Goal: Task Accomplishment & Management: Manage account settings

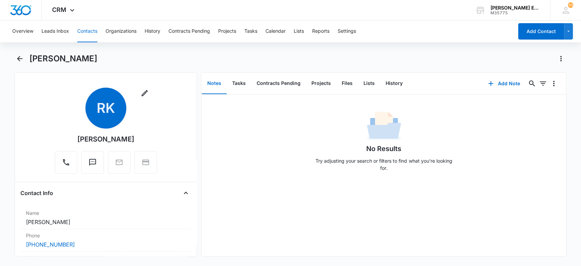
scroll to position [181, 0]
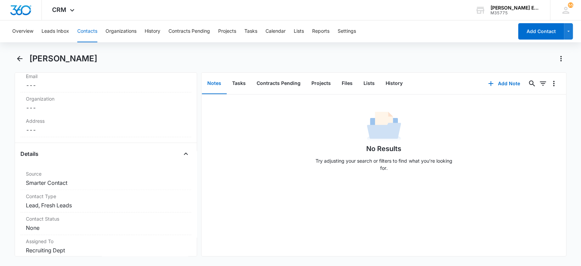
click at [100, 59] on div "[PERSON_NAME]" at bounding box center [297, 58] width 537 height 11
drag, startPoint x: 92, startPoint y: 58, endPoint x: 39, endPoint y: 61, distance: 52.9
click at [91, 58] on div "[PERSON_NAME]" at bounding box center [297, 58] width 537 height 11
drag, startPoint x: 30, startPoint y: 54, endPoint x: 89, endPoint y: 59, distance: 59.1
click at [89, 59] on div "[PERSON_NAME]" at bounding box center [297, 58] width 537 height 11
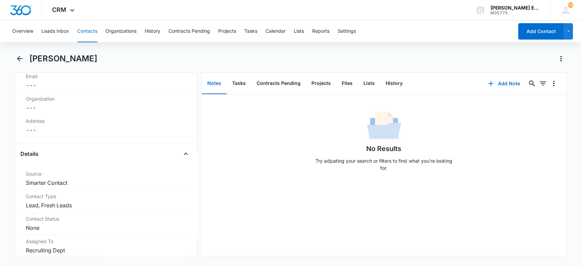
copy h1 "[PERSON_NAME]"
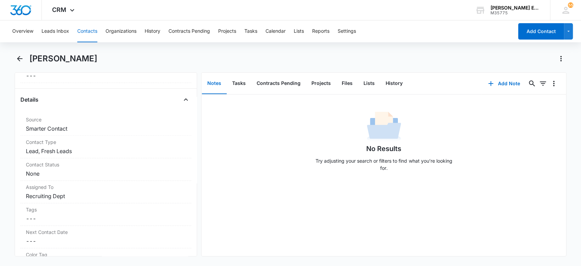
scroll to position [248, 0]
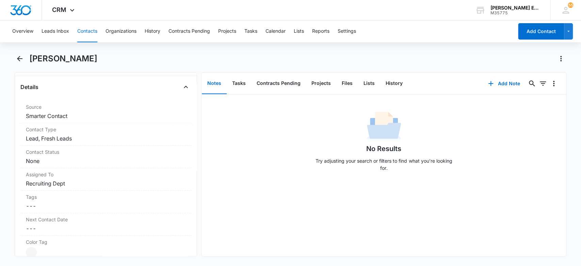
copy h1 "[PERSON_NAME]"
drag, startPoint x: 103, startPoint y: 57, endPoint x: 92, endPoint y: 54, distance: 12.1
click at [102, 57] on div "[PERSON_NAME]" at bounding box center [297, 58] width 537 height 11
click at [59, 58] on h1 "[PERSON_NAME]" at bounding box center [63, 58] width 68 height 10
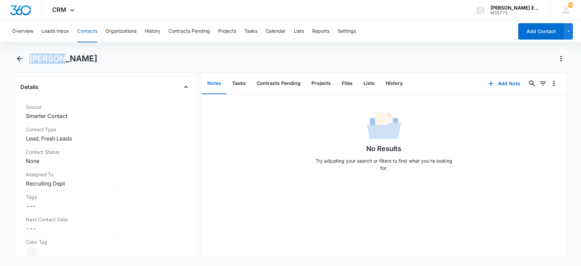
drag, startPoint x: 60, startPoint y: 59, endPoint x: 32, endPoint y: 60, distance: 28.0
click at [32, 60] on h1 "[PERSON_NAME]" at bounding box center [63, 58] width 68 height 10
copy h1 "[PERSON_NAME]"
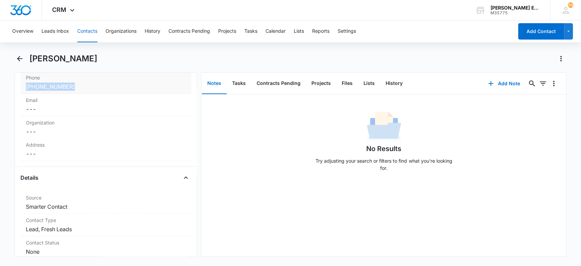
drag, startPoint x: 78, startPoint y: 83, endPoint x: 30, endPoint y: 86, distance: 48.1
click at [25, 86] on div "Phone Cancel Save Changes (781) 589-5958" at bounding box center [105, 82] width 171 height 22
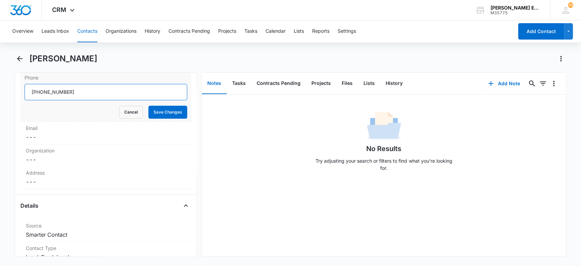
drag, startPoint x: 88, startPoint y: 92, endPoint x: 44, endPoint y: 91, distance: 43.9
click at [5, 92] on main "Richard Kaplan Remove RK Richard Kaplan Contact Info Name Cancel Save Changes R…" at bounding box center [290, 158] width 581 height 211
click at [500, 82] on button "Add Note" at bounding box center [503, 83] width 45 height 16
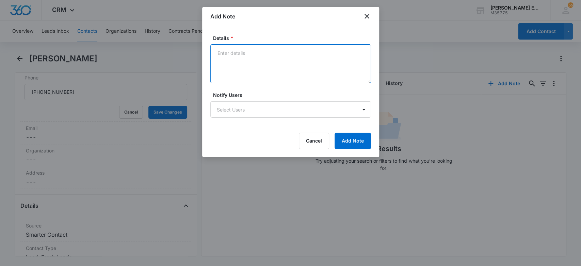
click at [237, 52] on textarea "Details *" at bounding box center [290, 63] width 161 height 39
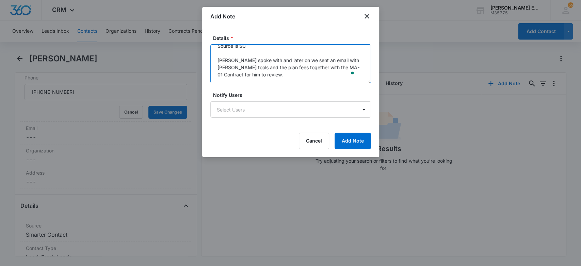
scroll to position [16, 0]
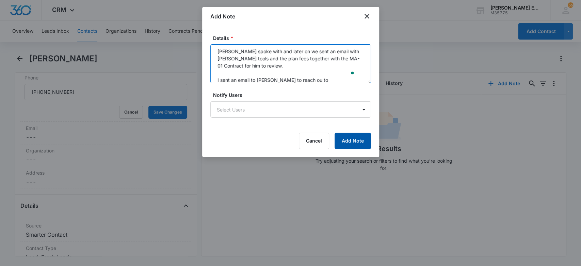
type textarea "Source is SC Jessica spoke with and later on we sent an email with Allison Jame…"
click at [367, 143] on button "Add Note" at bounding box center [353, 140] width 36 height 16
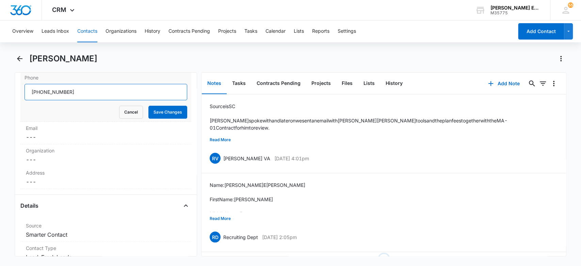
drag, startPoint x: 80, startPoint y: 96, endPoint x: 35, endPoint y: 90, distance: 45.7
click at [30, 91] on input "Phone" at bounding box center [106, 92] width 163 height 16
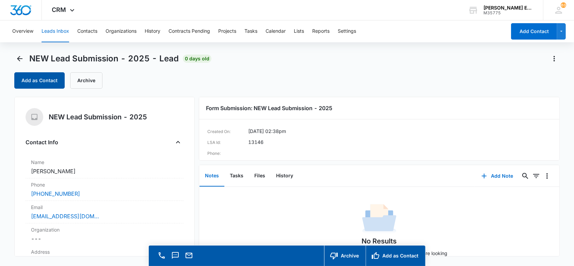
click at [54, 76] on button "Add as Contact" at bounding box center [39, 80] width 50 height 16
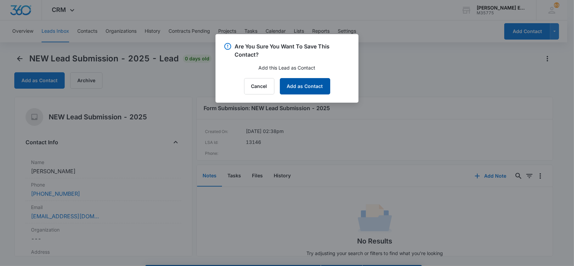
click at [304, 83] on button "Add as Contact" at bounding box center [305, 86] width 50 height 16
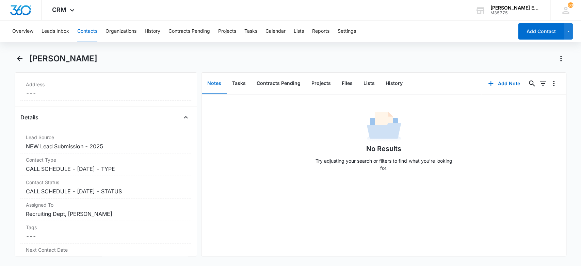
scroll to position [230, 0]
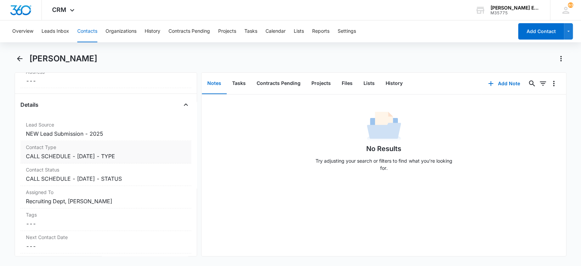
click at [138, 156] on dd "Cancel Save Changes CALL SCHEDULE - DEC 2024 - TYPE" at bounding box center [106, 156] width 160 height 8
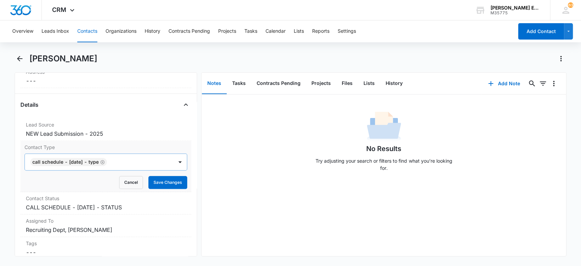
click at [105, 161] on icon "Remove CALL SCHEDULE - DEC 2024 - TYPE" at bounding box center [102, 161] width 5 height 5
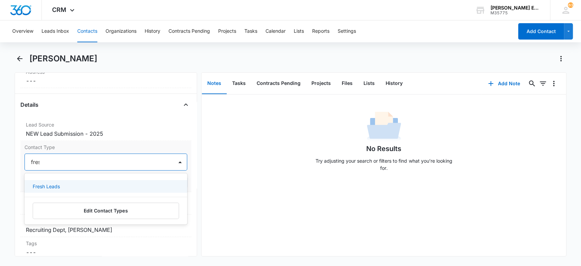
type input "fresh"
click at [105, 184] on div "Fresh Leads" at bounding box center [105, 185] width 145 height 7
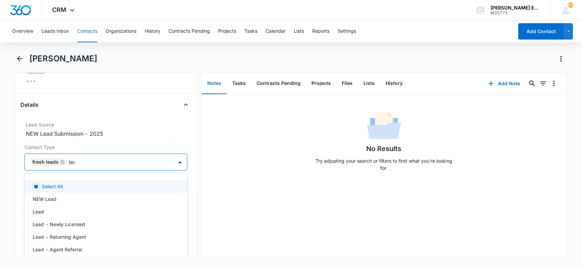
type input "lead"
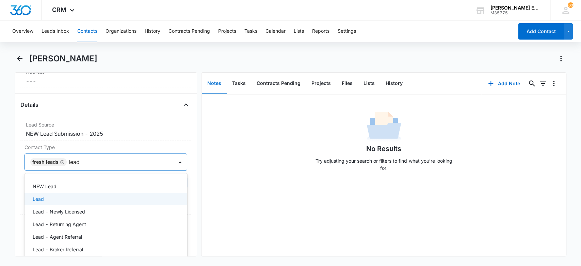
click at [106, 197] on div "Lead" at bounding box center [105, 198] width 145 height 7
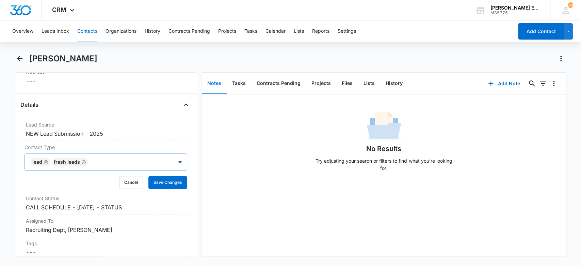
click at [262, 166] on div "No Results Try adjusting your search or filters to find what you’re looking for." at bounding box center [384, 142] width 365 height 67
click at [171, 182] on button "Save Changes" at bounding box center [167, 182] width 39 height 13
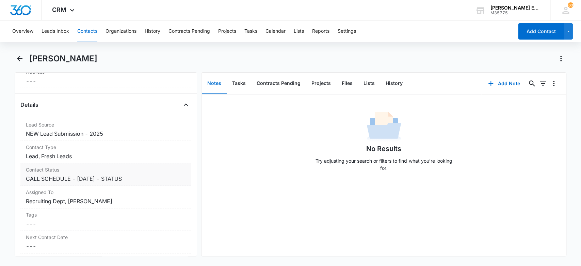
click at [135, 179] on dd "Cancel Save Changes CALL SCHEDULE - DEC 2024 - STATUS" at bounding box center [106, 178] width 160 height 8
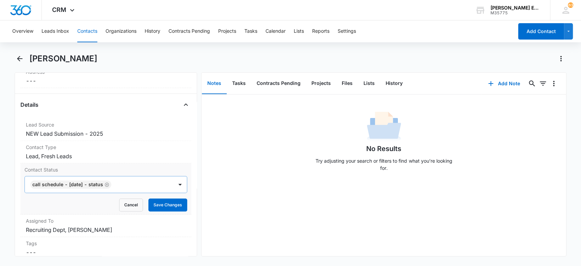
click at [109, 183] on icon "Remove CALL SCHEDULE - DEC 2024 - STATUS" at bounding box center [107, 184] width 5 height 5
type input "md"
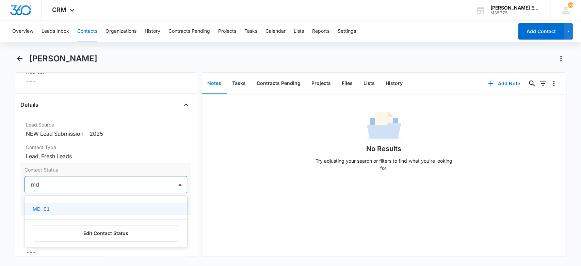
click at [101, 206] on div "MD-01" at bounding box center [105, 208] width 145 height 7
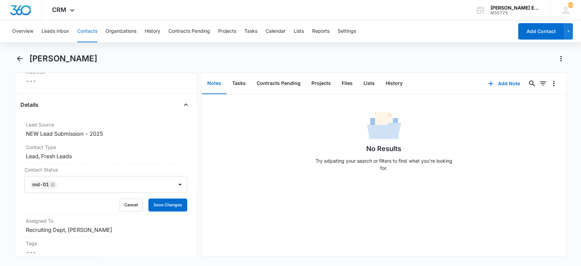
drag, startPoint x: 281, startPoint y: 156, endPoint x: 205, endPoint y: 168, distance: 77.2
click at [277, 157] on div "No Results Try adjusting your search or filters to find what you’re looking for." at bounding box center [384, 142] width 365 height 67
click at [172, 202] on button "Save Changes" at bounding box center [167, 204] width 39 height 13
click at [498, 83] on button "Add Note" at bounding box center [503, 83] width 45 height 16
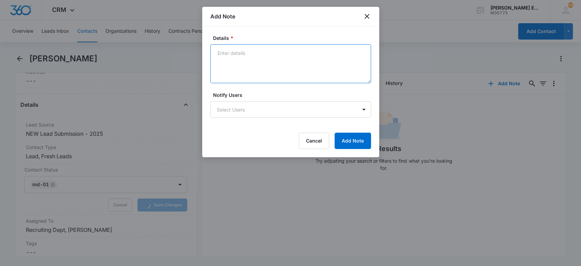
click at [218, 53] on textarea "Details *" at bounding box center [290, 63] width 161 height 39
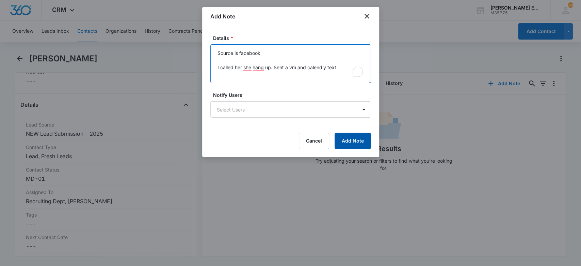
type textarea "Source is facebook I called her she hang up. Sent a vm and calendly text"
click at [364, 139] on button "Add Note" at bounding box center [353, 140] width 36 height 16
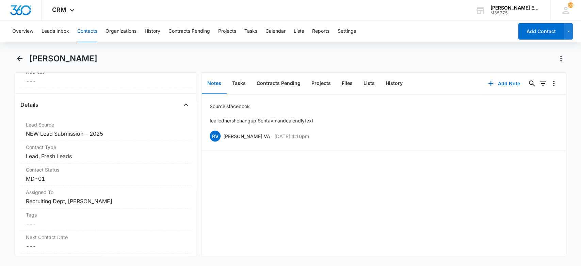
click at [85, 30] on button "Contacts" at bounding box center [87, 31] width 20 height 22
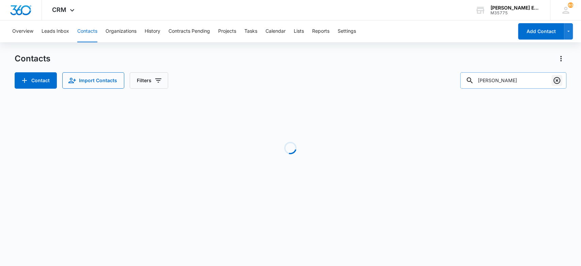
click at [556, 82] on icon "Clear" at bounding box center [557, 80] width 8 height 8
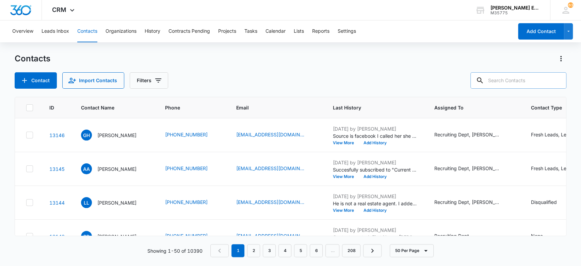
click at [526, 86] on input "text" at bounding box center [518, 80] width 96 height 16
type input "deneria"
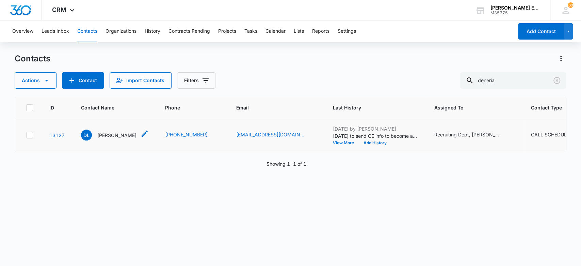
click at [106, 135] on p "[PERSON_NAME]" at bounding box center [116, 134] width 39 height 7
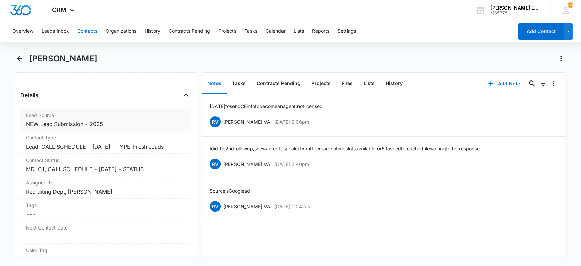
scroll to position [272, 0]
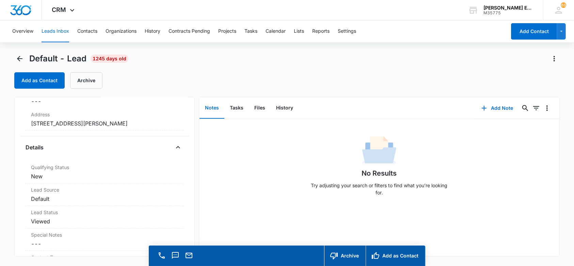
scroll to position [181, 0]
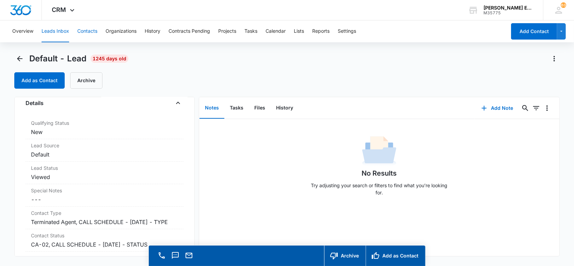
click at [84, 29] on button "Contacts" at bounding box center [87, 31] width 20 height 22
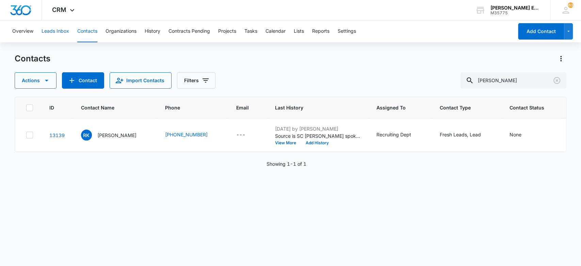
click at [49, 31] on button "Leads Inbox" at bounding box center [56, 31] width 28 height 22
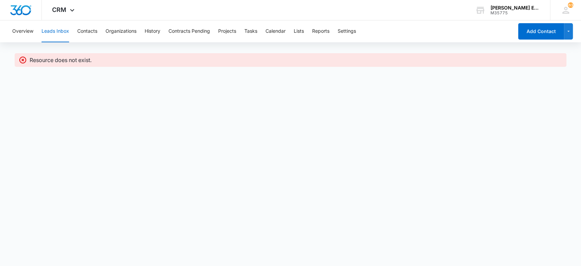
click at [22, 60] on icon at bounding box center [23, 60] width 8 height 8
click at [91, 31] on button "Contacts" at bounding box center [87, 31] width 20 height 22
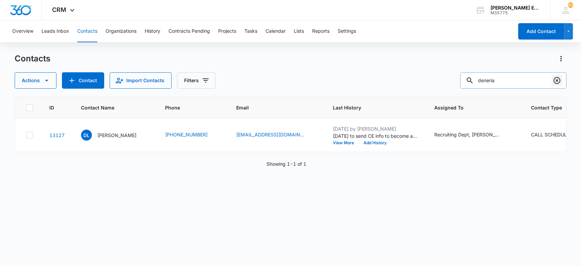
click at [557, 79] on icon "Clear" at bounding box center [557, 80] width 8 height 8
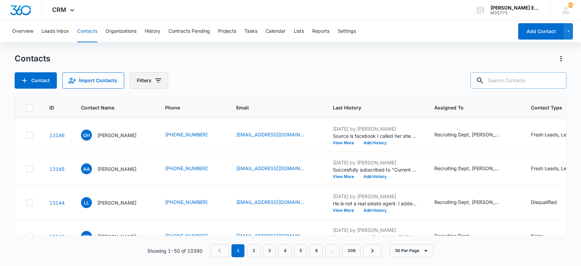
click at [148, 80] on button "Filters" at bounding box center [149, 80] width 38 height 16
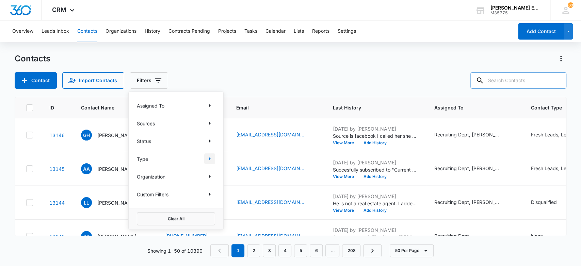
click at [207, 158] on icon "Show Type filters" at bounding box center [210, 158] width 8 height 8
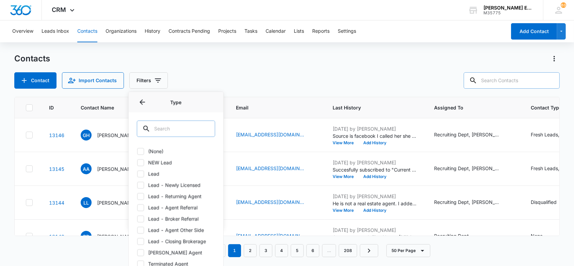
click at [154, 132] on input "text" at bounding box center [176, 128] width 78 height 16
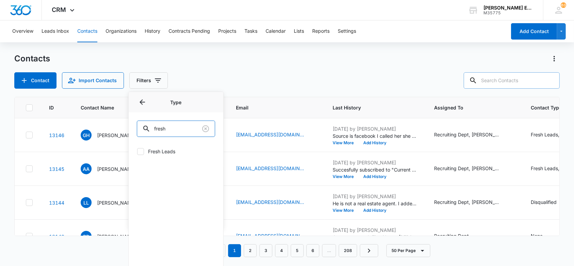
type input "fresh"
click at [155, 150] on label "Fresh Leads" at bounding box center [176, 150] width 78 height 7
click at [137, 151] on input "Fresh Leads" at bounding box center [137, 151] width 0 height 0
checkbox input "true"
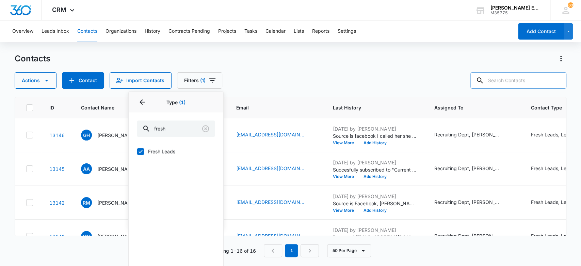
click at [307, 50] on div "Overview Leads Inbox Contacts Organizations History Contracts Pending Projects …" at bounding box center [290, 142] width 581 height 244
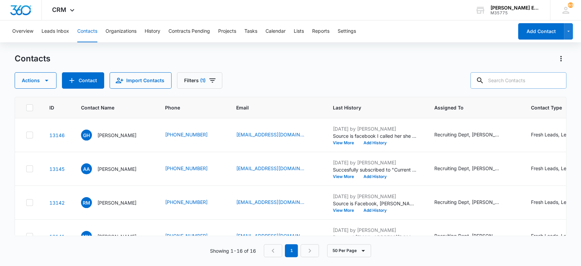
click at [241, 82] on div "Actions Contact Import Contacts Filters (1)" at bounding box center [291, 80] width 552 height 16
click at [124, 169] on p "Andrea Angel Ángel" at bounding box center [116, 168] width 39 height 7
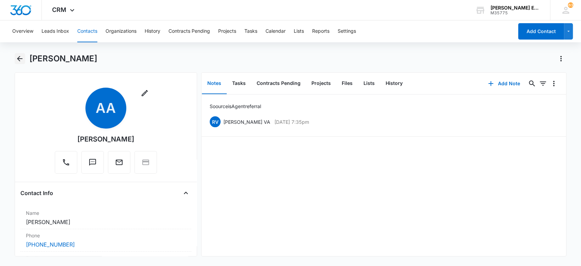
click at [17, 59] on icon "Back" at bounding box center [20, 58] width 8 height 8
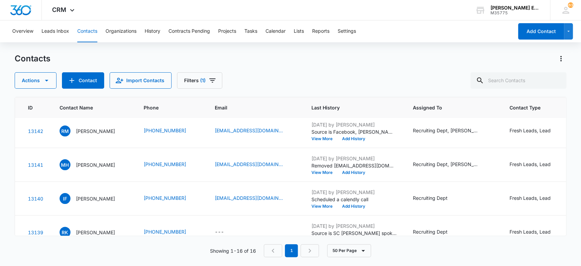
scroll to position [71, 0]
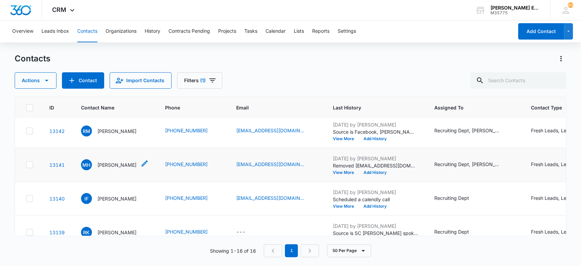
click at [130, 164] on p "[PERSON_NAME]" at bounding box center [116, 164] width 39 height 7
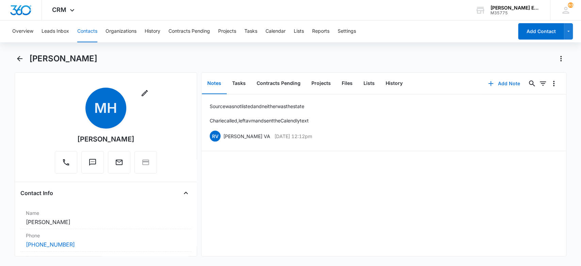
click at [501, 83] on button "Add Note" at bounding box center [503, 83] width 45 height 16
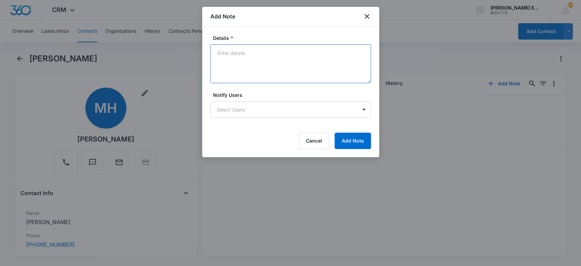
click at [257, 52] on textarea "Details *" at bounding box center [290, 63] width 161 height 39
type textarea "2nd follow up, Called/sent vm and sent a text"
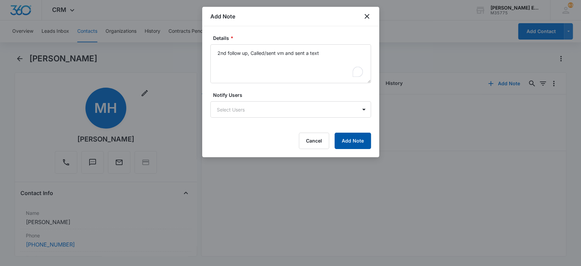
click at [356, 145] on button "Add Note" at bounding box center [353, 140] width 36 height 16
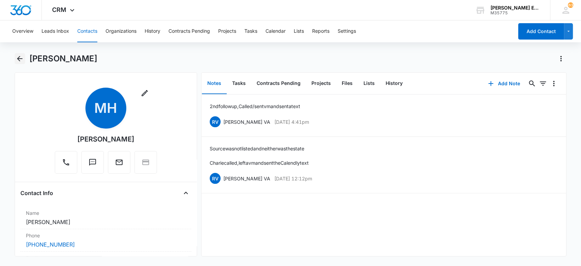
click at [17, 59] on icon "Back" at bounding box center [20, 58] width 8 height 8
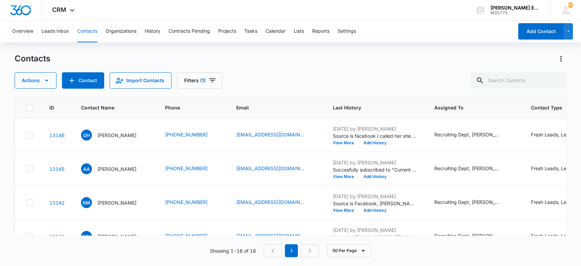
scroll to position [71, 0]
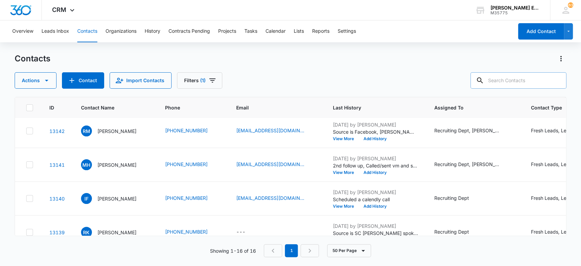
click at [520, 83] on input "text" at bounding box center [518, 80] width 96 height 16
type input "deneria"
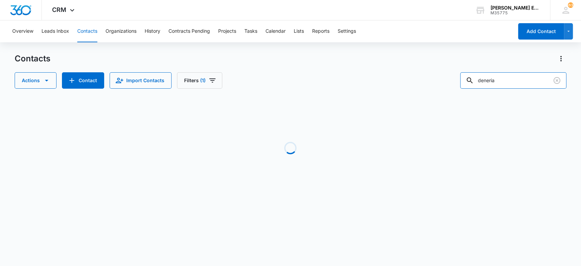
scroll to position [0, 0]
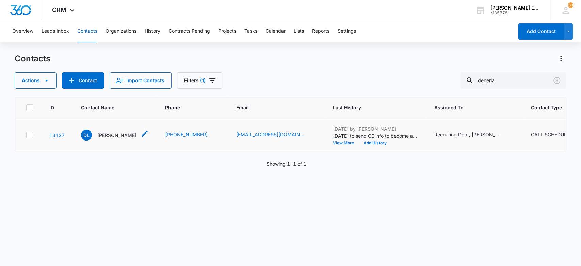
click at [126, 134] on p "[PERSON_NAME]" at bounding box center [116, 134] width 39 height 7
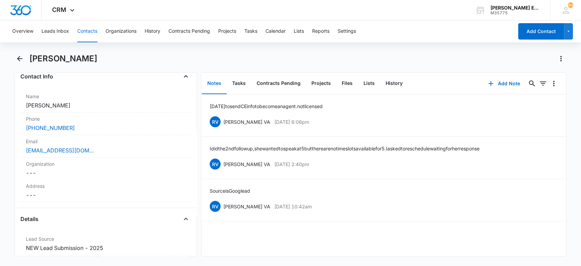
scroll to position [124, 0]
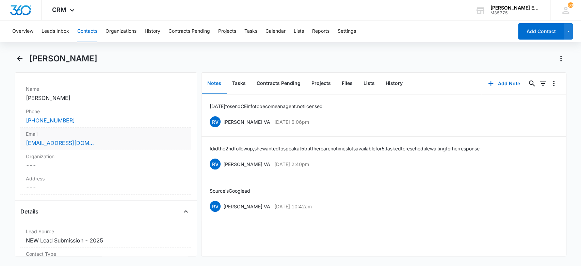
click at [102, 140] on div "[EMAIL_ADDRESS][DOMAIN_NAME]" at bounding box center [106, 143] width 160 height 8
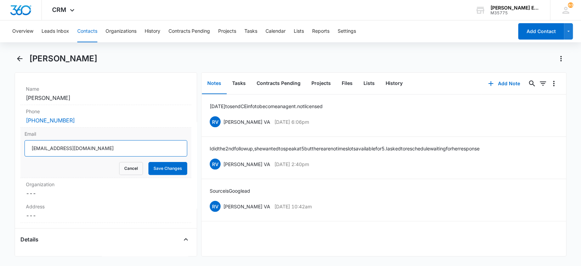
drag, startPoint x: 119, startPoint y: 148, endPoint x: 41, endPoint y: 144, distance: 78.4
click at [29, 143] on input "[EMAIL_ADDRESS][DOMAIN_NAME]" at bounding box center [106, 148] width 163 height 16
click at [308, 242] on div "tomorrow to send CE info to become an agent. not licensed RV Ruth VA Sep 10, 20…" at bounding box center [384, 174] width 365 height 161
click at [83, 32] on button "Contacts" at bounding box center [87, 31] width 20 height 22
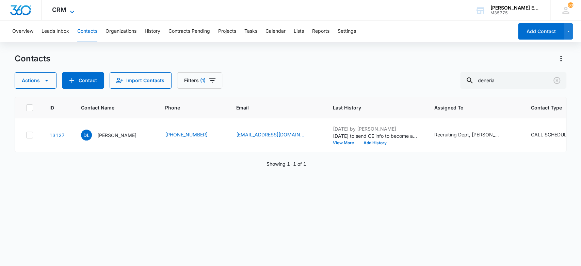
click at [72, 12] on icon at bounding box center [72, 12] width 8 height 8
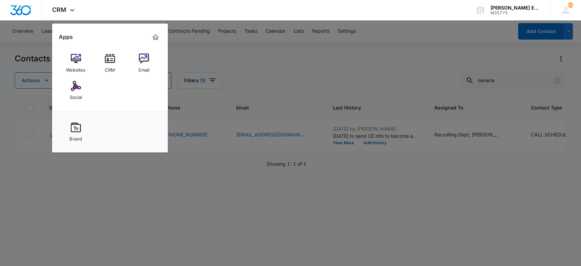
drag, startPoint x: 146, startPoint y: 59, endPoint x: 84, endPoint y: 94, distance: 71.0
click at [146, 60] on img at bounding box center [144, 58] width 10 height 10
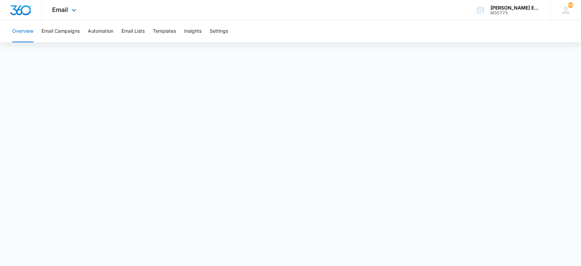
click at [73, 7] on div "Email Apps Websites CRM Email Social Brand" at bounding box center [65, 10] width 46 height 20
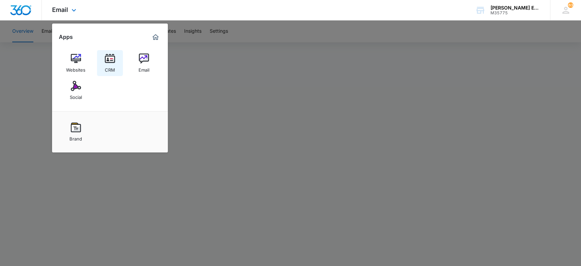
click at [112, 66] on div "CRM" at bounding box center [110, 68] width 10 height 9
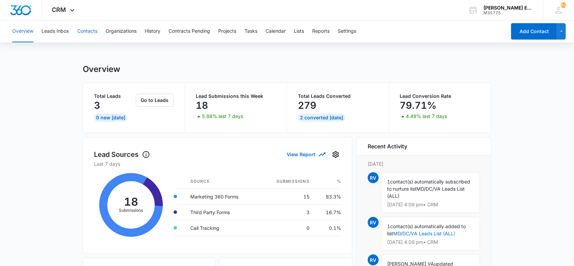
click at [79, 32] on button "Contacts" at bounding box center [87, 31] width 20 height 22
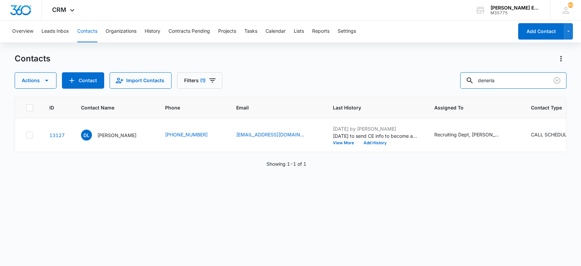
drag, startPoint x: 525, startPoint y: 81, endPoint x: 350, endPoint y: 99, distance: 175.9
click at [350, 99] on div "Contacts Actions Contact Import Contacts Filters (1) deneria ID Contact Name Ph…" at bounding box center [291, 159] width 552 height 212
type input "natacha"
drag, startPoint x: 222, startPoint y: 131, endPoint x: 288, endPoint y: 134, distance: 66.1
click at [288, 134] on td "[EMAIL_ADDRESS][DOMAIN_NAME]" at bounding box center [276, 135] width 97 height 34
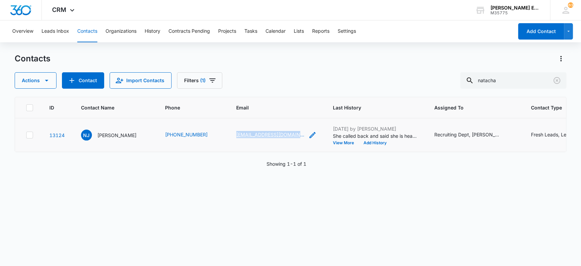
copy link "[EMAIL_ADDRESS][DOMAIN_NAME]"
click at [113, 134] on p "[PERSON_NAME]" at bounding box center [116, 134] width 39 height 7
click at [114, 134] on p "[PERSON_NAME]" at bounding box center [116, 134] width 39 height 7
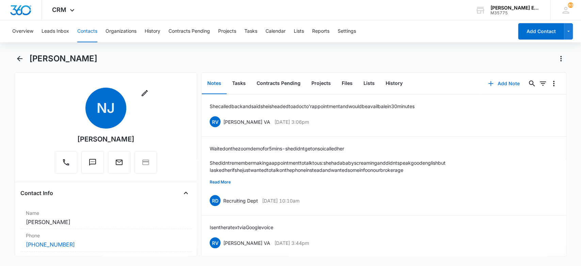
click at [487, 84] on icon "button" at bounding box center [491, 83] width 8 height 8
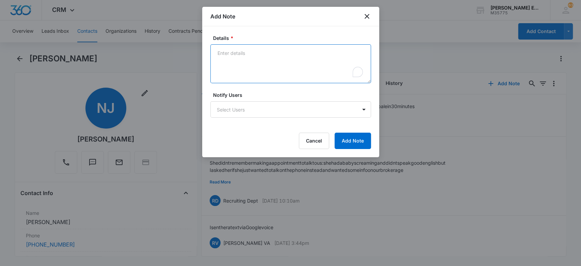
click at [261, 54] on textarea "Details *" at bounding box center [290, 63] width 161 height 39
type textarea "Sent follow-up email"
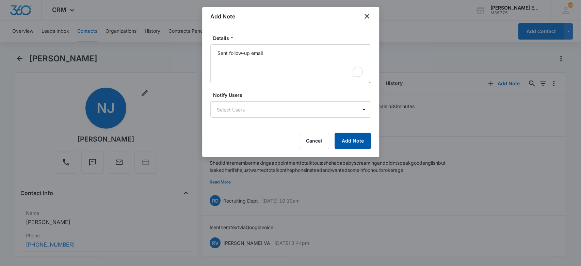
click at [346, 137] on button "Add Note" at bounding box center [353, 140] width 36 height 16
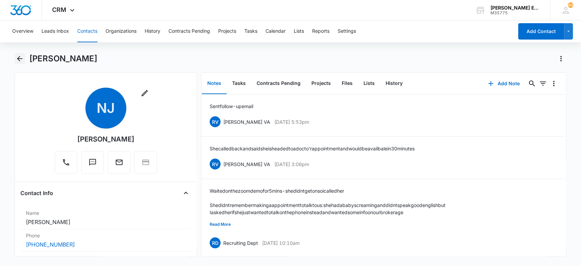
click at [16, 59] on icon "Back" at bounding box center [20, 58] width 8 height 8
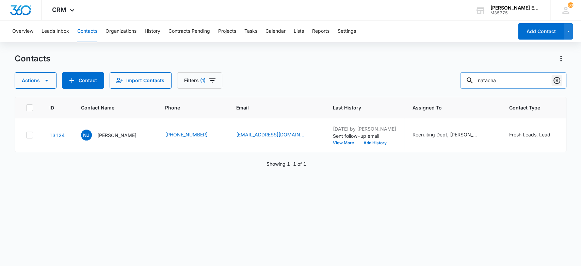
click at [557, 80] on icon "Clear" at bounding box center [557, 80] width 7 height 7
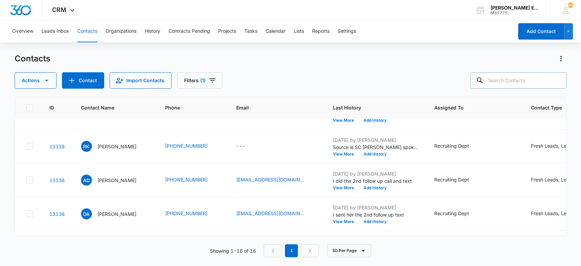
scroll to position [163, 0]
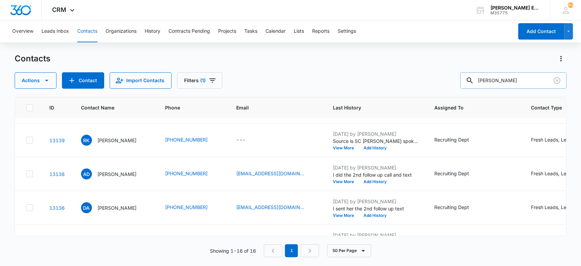
type input "darren"
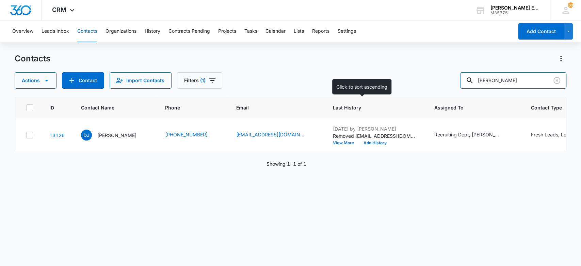
scroll to position [0, 0]
click at [124, 134] on p "[PERSON_NAME]" at bounding box center [116, 134] width 39 height 7
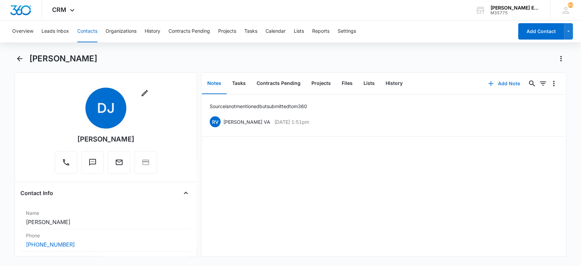
click at [511, 81] on button "Add Note" at bounding box center [503, 83] width 45 height 16
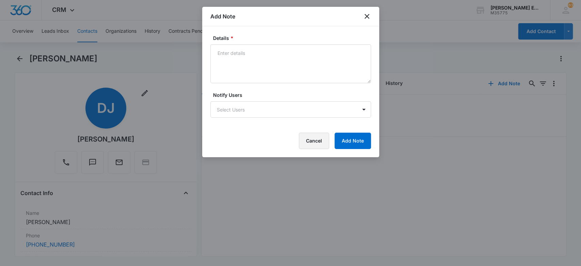
drag, startPoint x: 319, startPoint y: 142, endPoint x: 302, endPoint y: 126, distance: 23.1
click at [317, 139] on button "Cancel" at bounding box center [314, 140] width 30 height 16
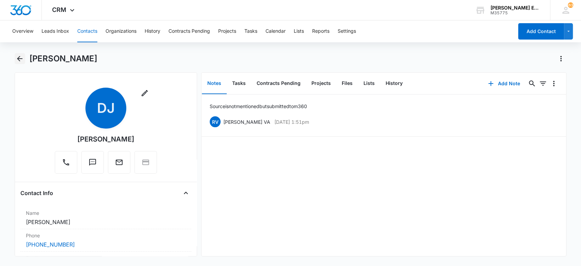
click at [16, 57] on icon "Back" at bounding box center [20, 58] width 8 height 8
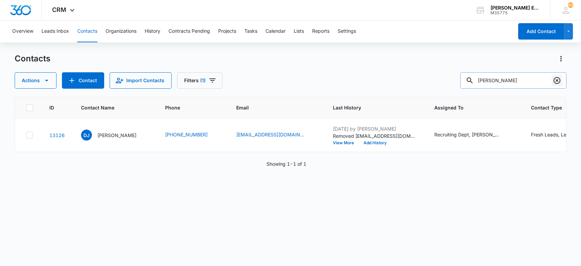
click at [557, 79] on icon "Clear" at bounding box center [557, 80] width 8 height 8
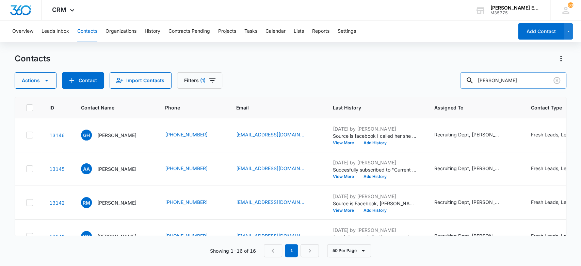
type input "[PERSON_NAME]"
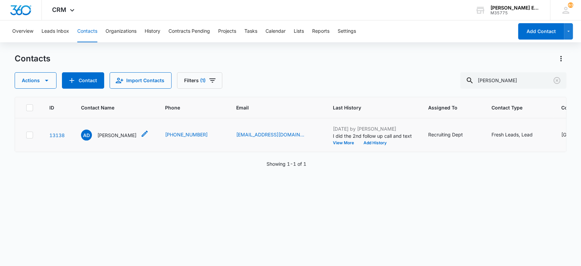
click at [119, 135] on p "[PERSON_NAME]" at bounding box center [116, 134] width 39 height 7
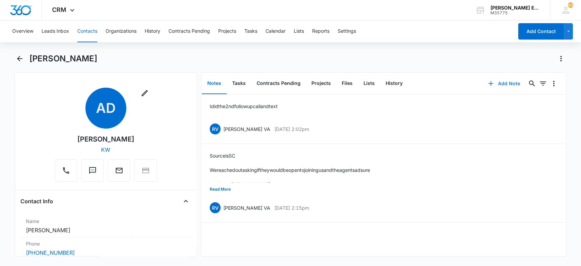
click at [510, 81] on button "Add Note" at bounding box center [503, 83] width 45 height 16
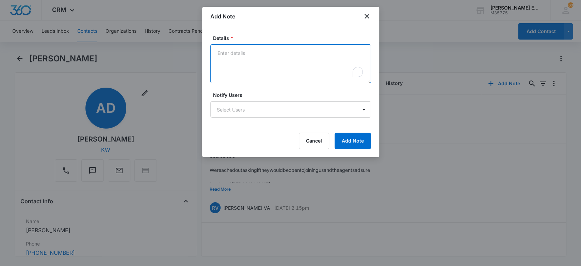
click at [308, 61] on textarea "Details *" at bounding box center [290, 63] width 161 height 39
type textarea "I sent a follow up text and left a vm"
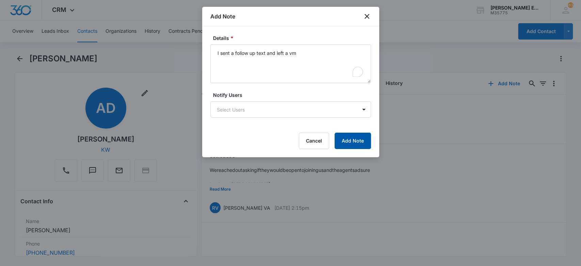
click at [348, 137] on button "Add Note" at bounding box center [353, 140] width 36 height 16
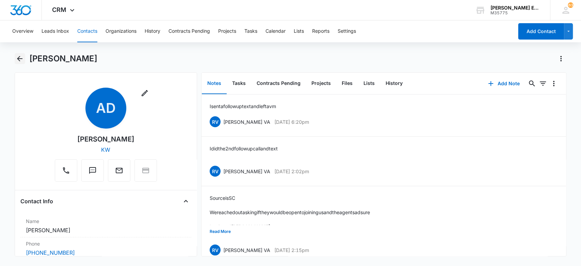
click at [18, 58] on icon "Back" at bounding box center [20, 58] width 8 height 8
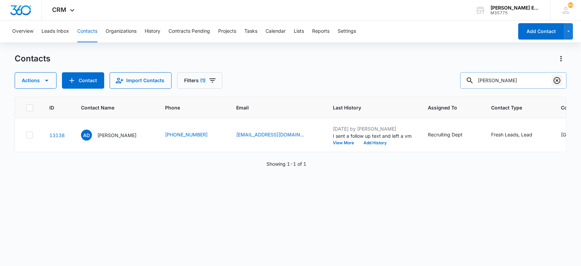
click at [560, 80] on icon "Clear" at bounding box center [557, 80] width 7 height 7
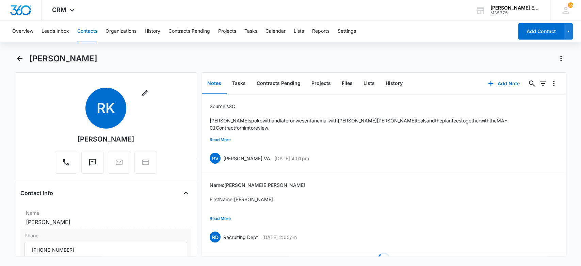
scroll to position [158, 0]
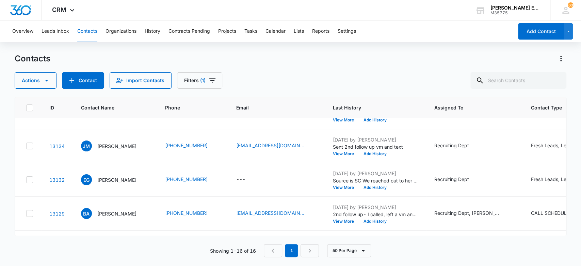
scroll to position [272, 0]
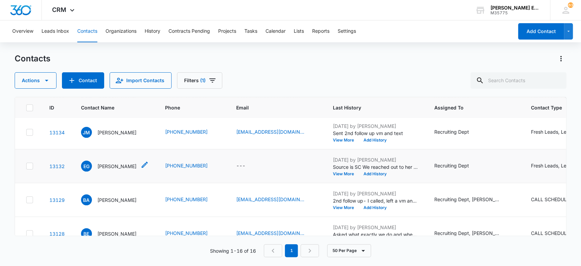
click at [114, 166] on p "[PERSON_NAME]" at bounding box center [116, 165] width 39 height 7
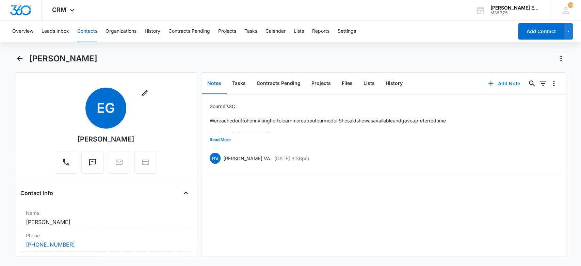
click at [490, 83] on button "Add Note" at bounding box center [503, 83] width 45 height 16
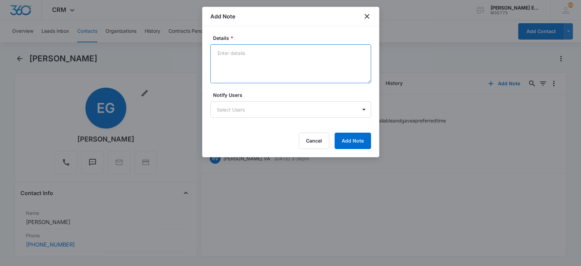
click at [301, 57] on textarea "Details *" at bounding box center [290, 63] width 161 height 39
type textarea "She rescheduled her call"
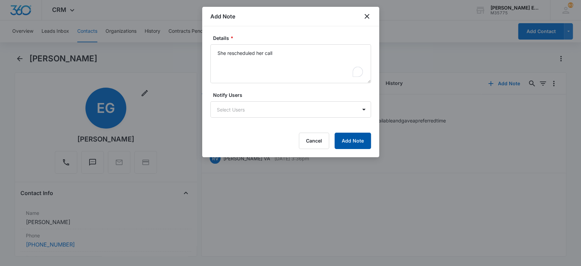
drag, startPoint x: 356, startPoint y: 138, endPoint x: 351, endPoint y: 133, distance: 6.3
click at [357, 140] on button "Add Note" at bounding box center [353, 140] width 36 height 16
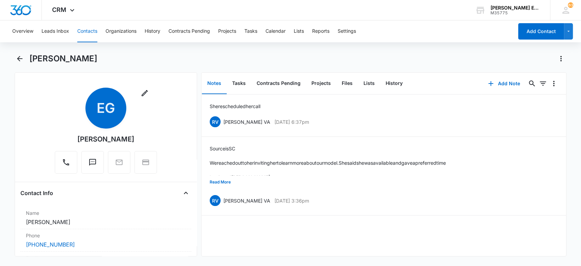
click at [86, 30] on button "Contacts" at bounding box center [87, 31] width 20 height 22
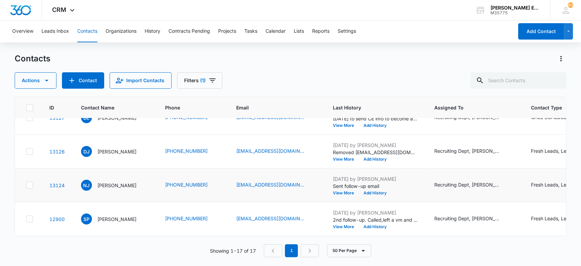
scroll to position [461, 0]
click at [512, 80] on input "text" at bounding box center [518, 80] width 96 height 16
type input "[PERSON_NAME]"
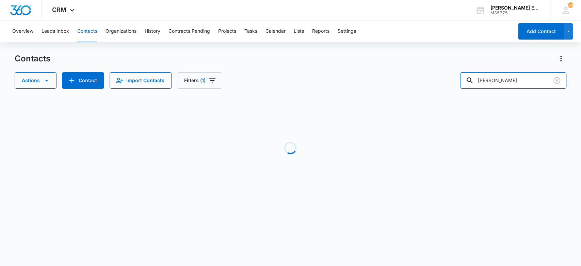
scroll to position [0, 0]
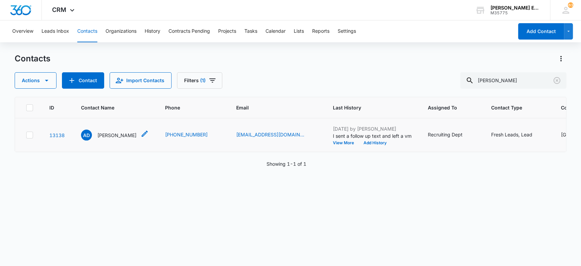
click at [120, 133] on p "[PERSON_NAME]" at bounding box center [116, 134] width 39 height 7
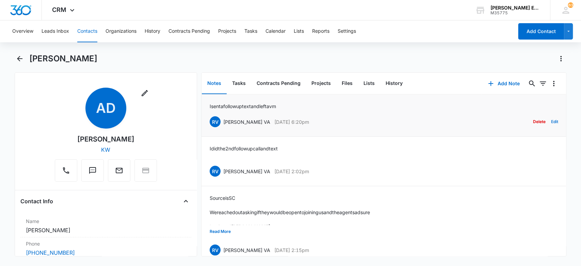
click at [551, 121] on button "Edit" at bounding box center [554, 121] width 7 height 13
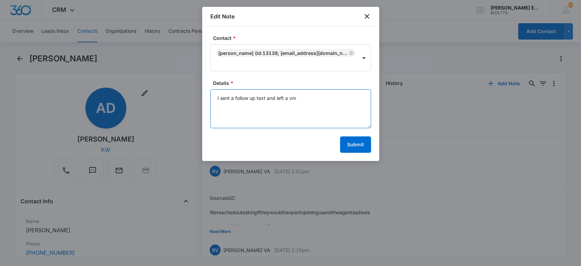
click at [299, 97] on textarea "I sent a follow up text and left a vm" at bounding box center [290, 108] width 161 height 39
type textarea "I sent a follow up text and left a vm- is bust but said to call her [DATE][DATE]"
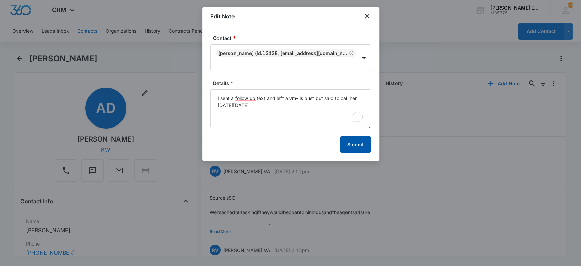
drag, startPoint x: 361, startPoint y: 150, endPoint x: 358, endPoint y: 145, distance: 5.5
click at [359, 148] on button "Submit" at bounding box center [355, 144] width 31 height 16
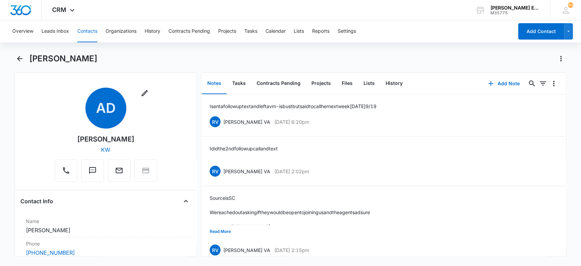
click at [94, 29] on button "Contacts" at bounding box center [87, 31] width 20 height 22
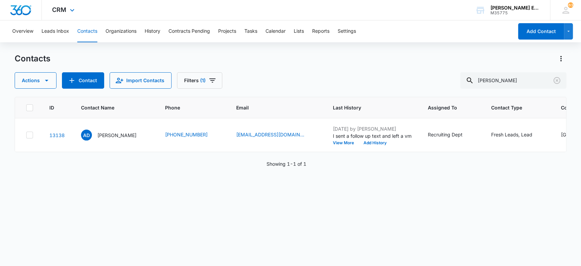
click at [77, 7] on div "CRM Apps Websites CRM Email Social Brand" at bounding box center [64, 10] width 45 height 20
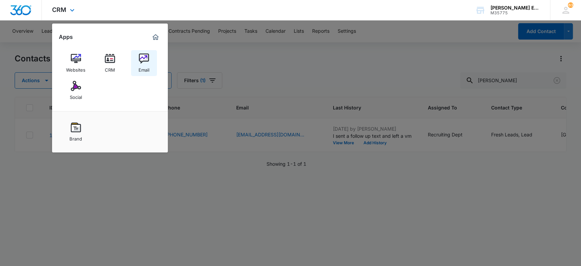
click at [148, 64] on div "Email" at bounding box center [144, 68] width 11 height 9
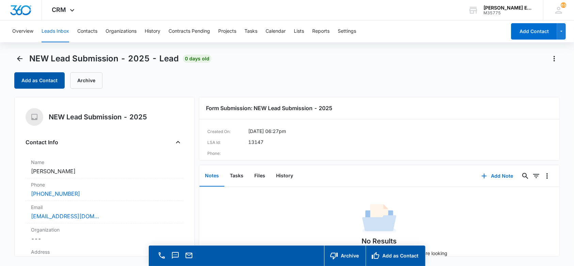
click at [57, 83] on button "Add as Contact" at bounding box center [39, 80] width 50 height 16
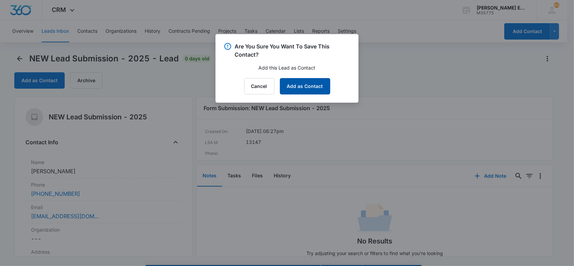
click at [298, 83] on button "Add as Contact" at bounding box center [305, 86] width 50 height 16
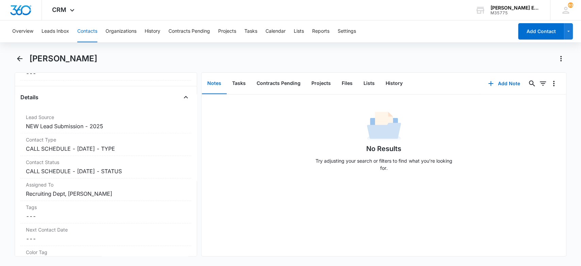
scroll to position [223, 0]
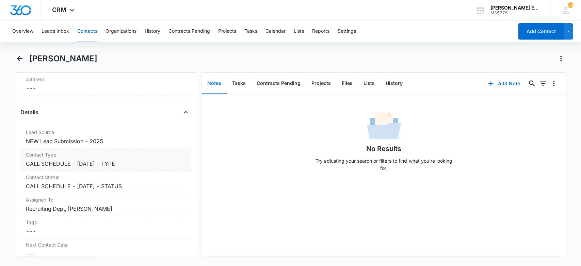
click at [150, 163] on dd "Cancel Save Changes CALL SCHEDULE - [DATE] - TYPE" at bounding box center [106, 163] width 160 height 8
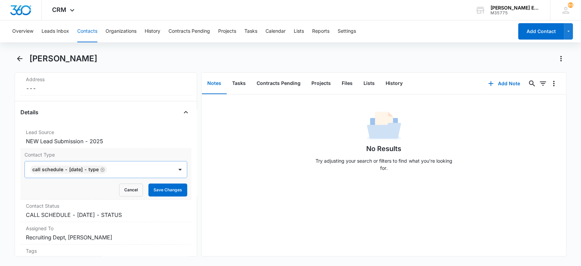
click at [105, 168] on icon "Remove CALL SCHEDULE - DEC 2024 - TYPE" at bounding box center [102, 169] width 4 height 4
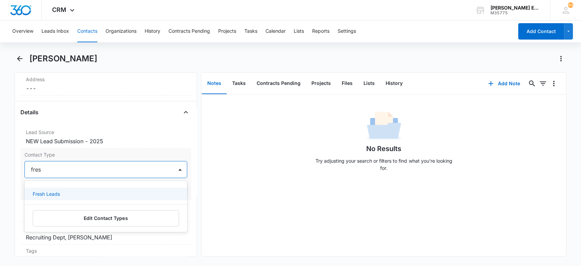
type input "fresh"
click at [144, 191] on div "Fresh Leads" at bounding box center [105, 193] width 145 height 7
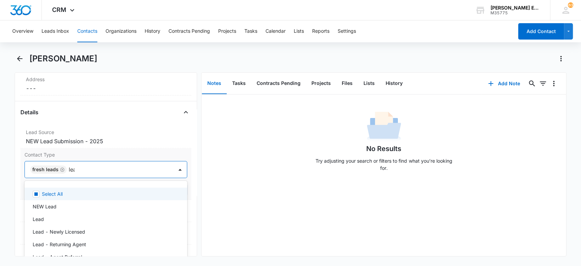
type input "lead"
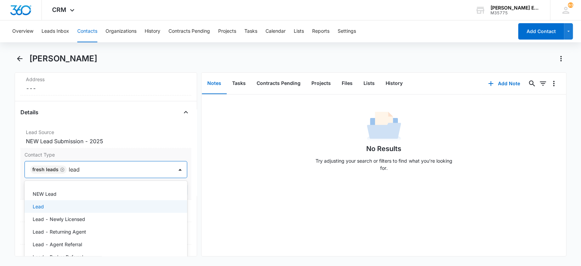
click at [101, 205] on div "Lead" at bounding box center [105, 206] width 145 height 7
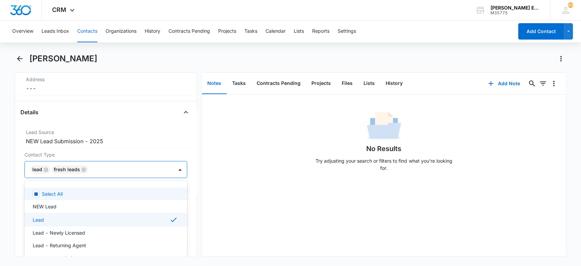
click at [227, 159] on div "No Results Try adjusting your search or filters to find what you’re looking for." at bounding box center [384, 142] width 365 height 67
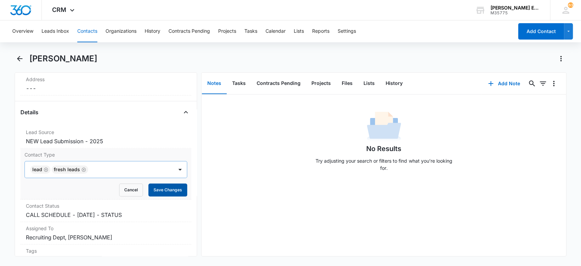
drag, startPoint x: 155, startPoint y: 186, endPoint x: 161, endPoint y: 176, distance: 11.6
click at [156, 186] on button "Save Changes" at bounding box center [167, 189] width 39 height 13
click at [135, 215] on dd "Cancel Save Changes CALL SCHEDULE - DEC 2024 - STATUS" at bounding box center [106, 214] width 160 height 8
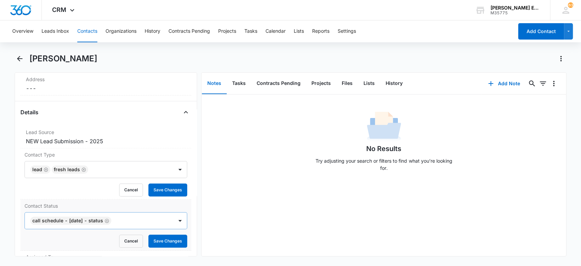
click at [112, 219] on form "CALL SCHEDULE - DEC 2024 - STATUS Cancel Save Changes" at bounding box center [106, 229] width 163 height 35
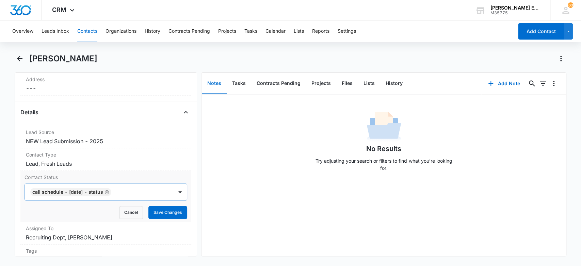
click at [109, 190] on icon "Remove CALL SCHEDULE - DEC 2024 - STATUS" at bounding box center [107, 192] width 4 height 4
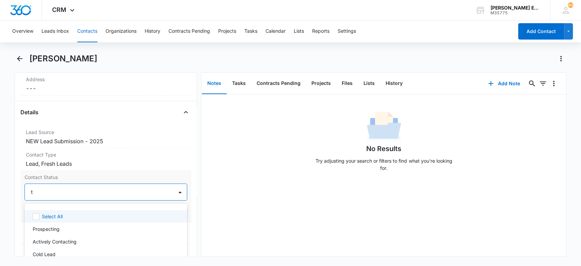
type input "tx"
click at [64, 214] on div "[GEOGRAPHIC_DATA]-01" at bounding box center [105, 215] width 145 height 7
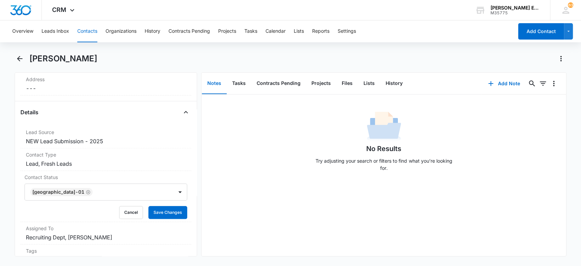
click at [240, 184] on div "No Results Try adjusting your search or filters to find what you’re looking for." at bounding box center [384, 174] width 365 height 161
click at [170, 211] on button "Save Changes" at bounding box center [167, 212] width 39 height 13
click at [493, 79] on button "Add Note" at bounding box center [503, 83] width 45 height 16
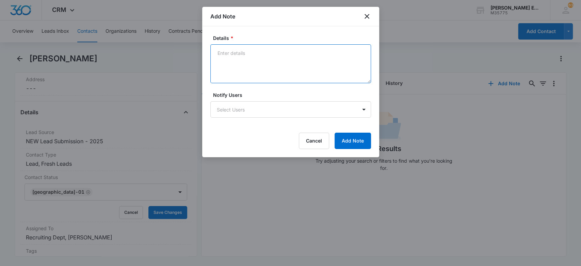
click at [284, 52] on textarea "Details *" at bounding box center [290, 63] width 161 height 39
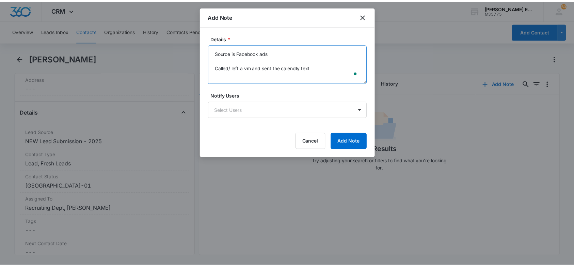
scroll to position [2, 0]
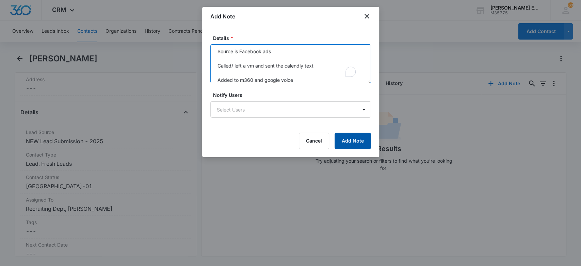
type textarea "Source is Facebook ads Called/ left a vm and sent the calendly text Added to m3…"
click at [357, 135] on button "Add Note" at bounding box center [353, 140] width 36 height 16
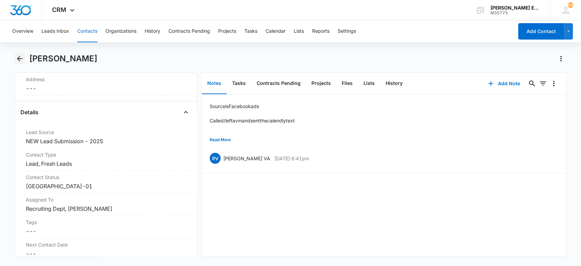
click at [21, 59] on icon "Back" at bounding box center [19, 58] width 5 height 5
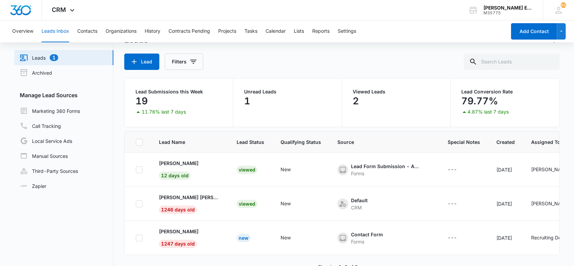
scroll to position [7, 0]
